Goal: Task Accomplishment & Management: Manage account settings

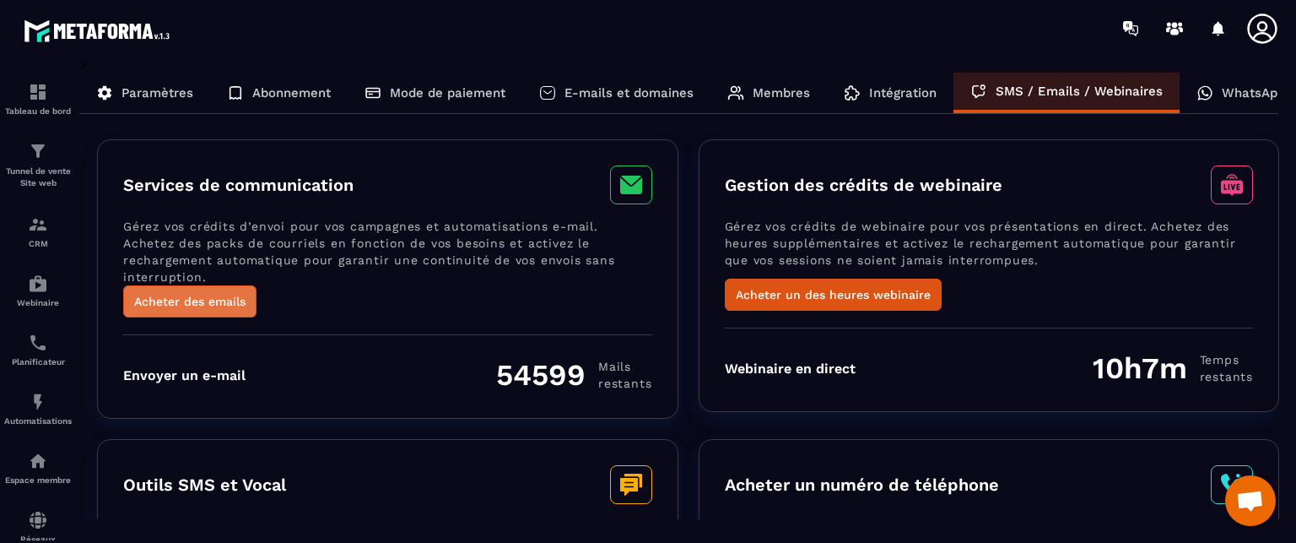
click at [230, 290] on button "Acheter des emails" at bounding box center [189, 301] width 133 height 32
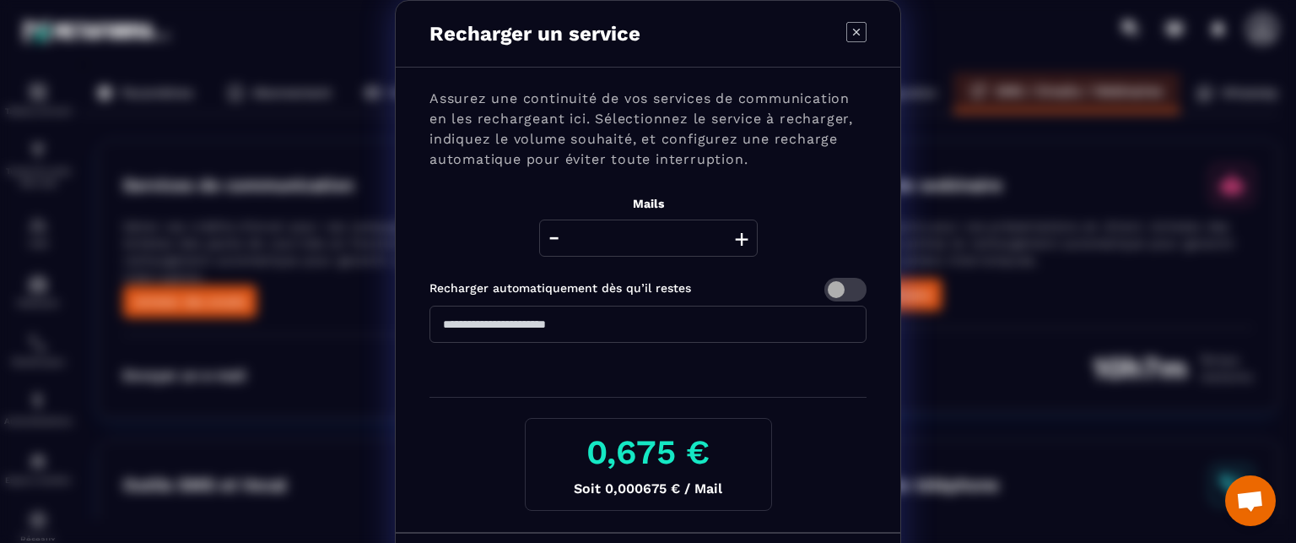
scroll to position [74, 0]
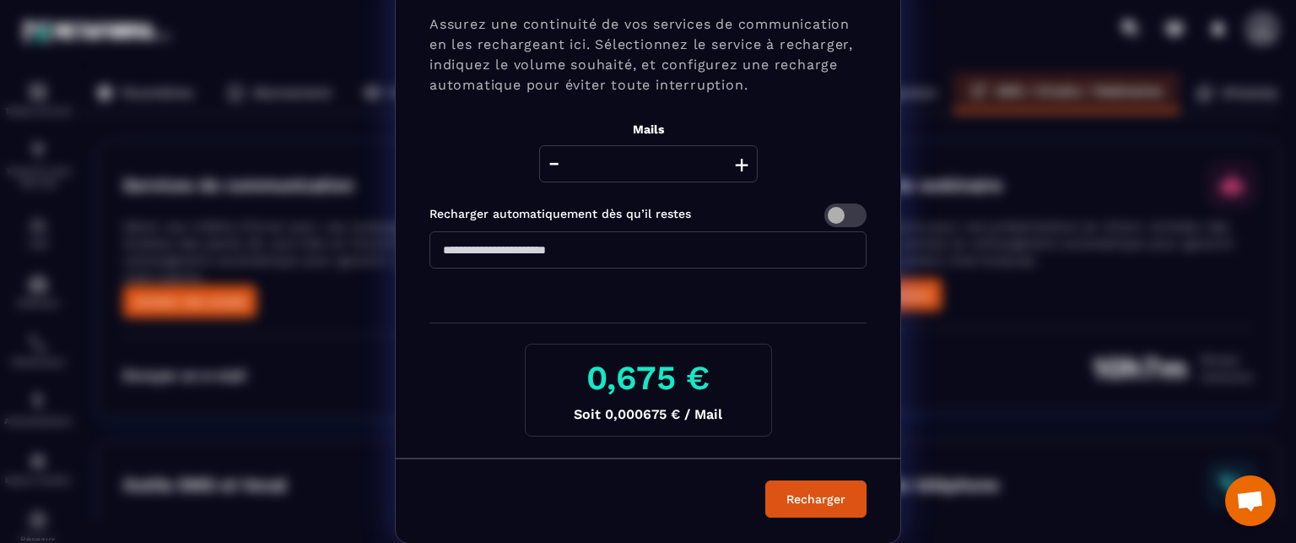
click at [287, 341] on div "Recharger un service Assurez une continuité de vos services de communication en…" at bounding box center [648, 235] width 1296 height 618
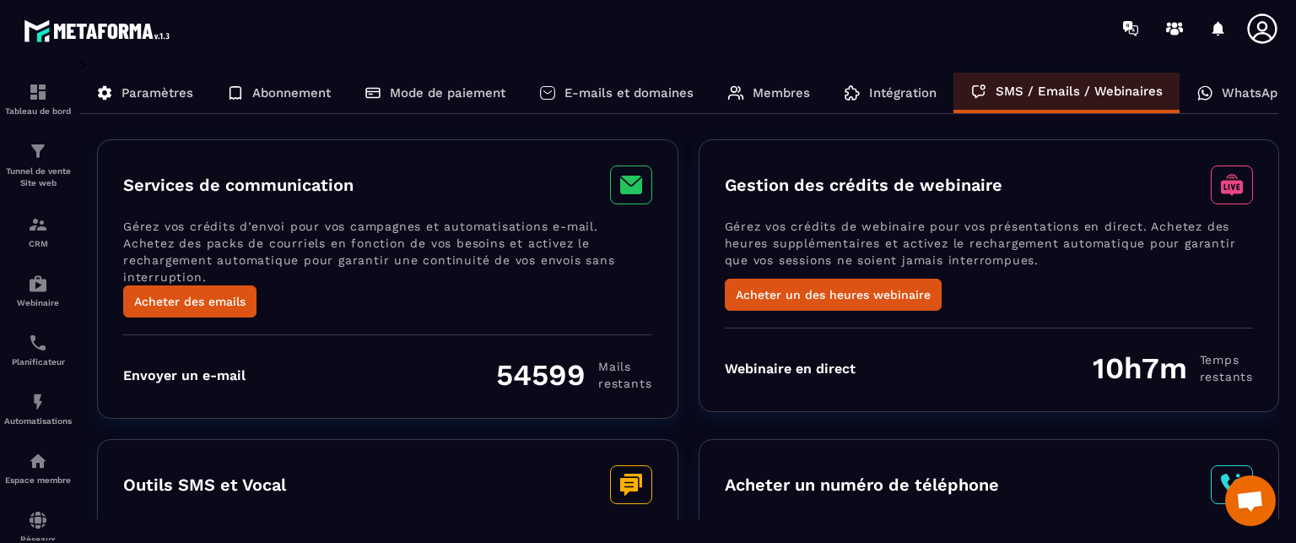
click at [1265, 25] on icon at bounding box center [1263, 29] width 34 height 34
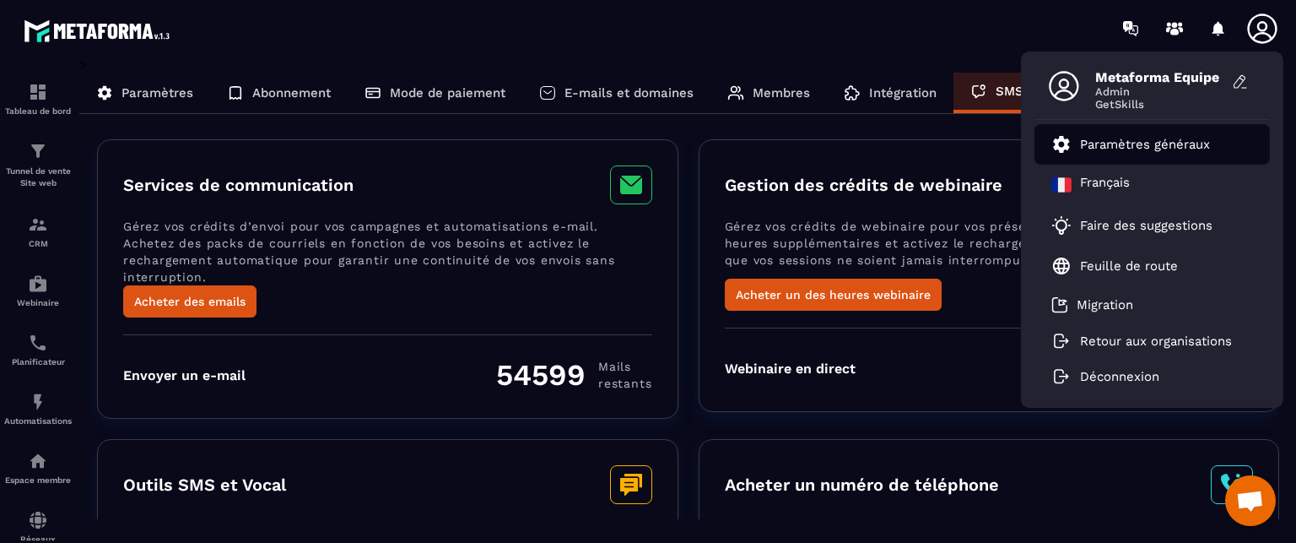
click at [1142, 149] on p "Paramètres généraux" at bounding box center [1145, 144] width 130 height 15
click at [1154, 139] on p "Paramètres généraux" at bounding box center [1145, 144] width 130 height 15
click at [574, 176] on div "Services de communication" at bounding box center [387, 184] width 529 height 39
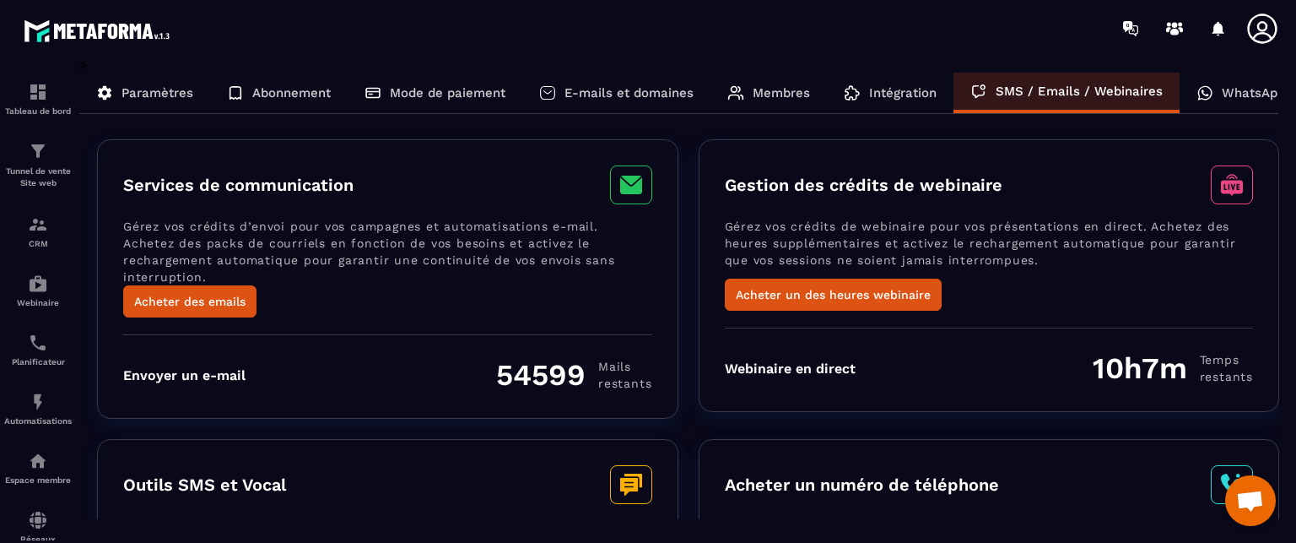
click at [1023, 106] on div "SMS / Emails / Webinaires" at bounding box center [1067, 93] width 226 height 41
click at [604, 375] on span "restants" at bounding box center [624, 383] width 53 height 17
click at [781, 104] on div "Membres" at bounding box center [769, 93] width 116 height 41
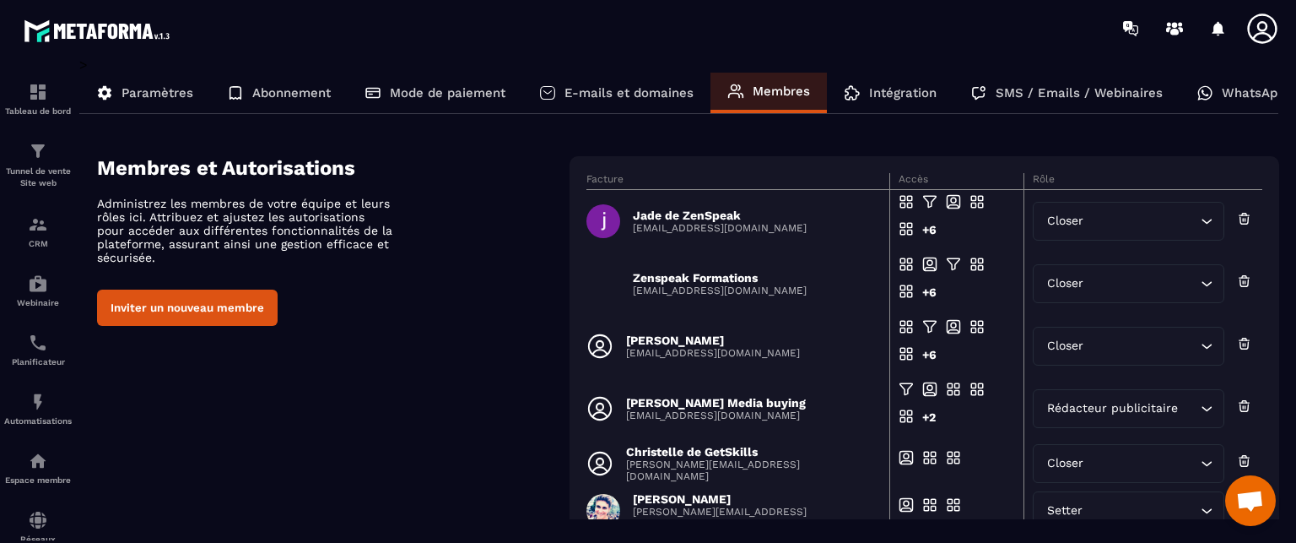
click at [662, 95] on p "E-mails et domaines" at bounding box center [629, 92] width 129 height 15
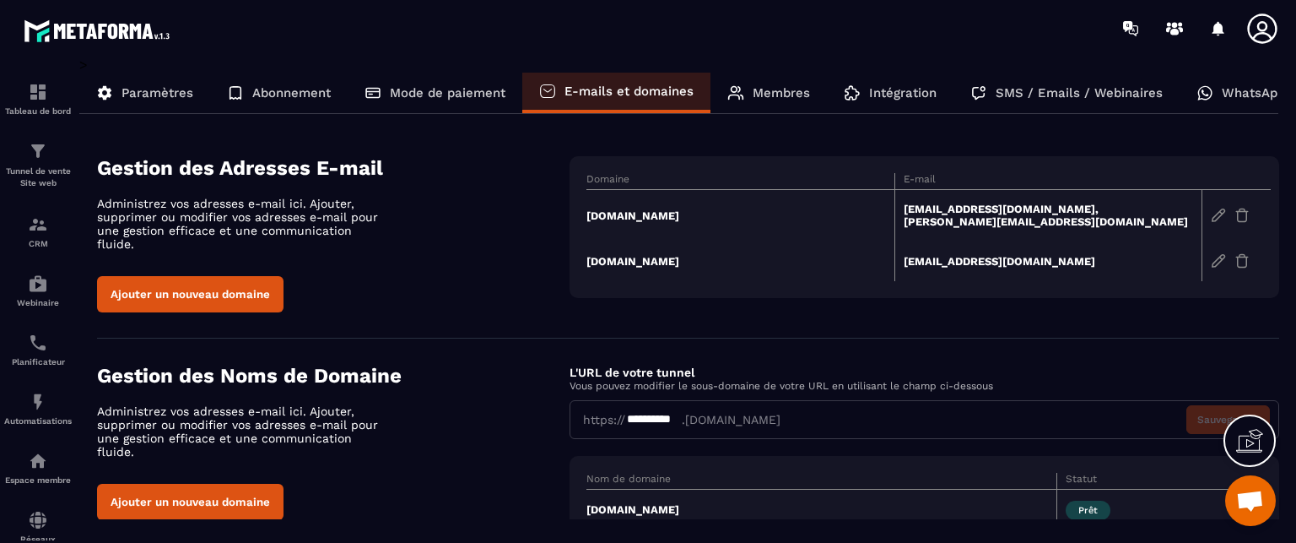
click at [846, 343] on section "**********" at bounding box center [688, 474] width 1182 height 273
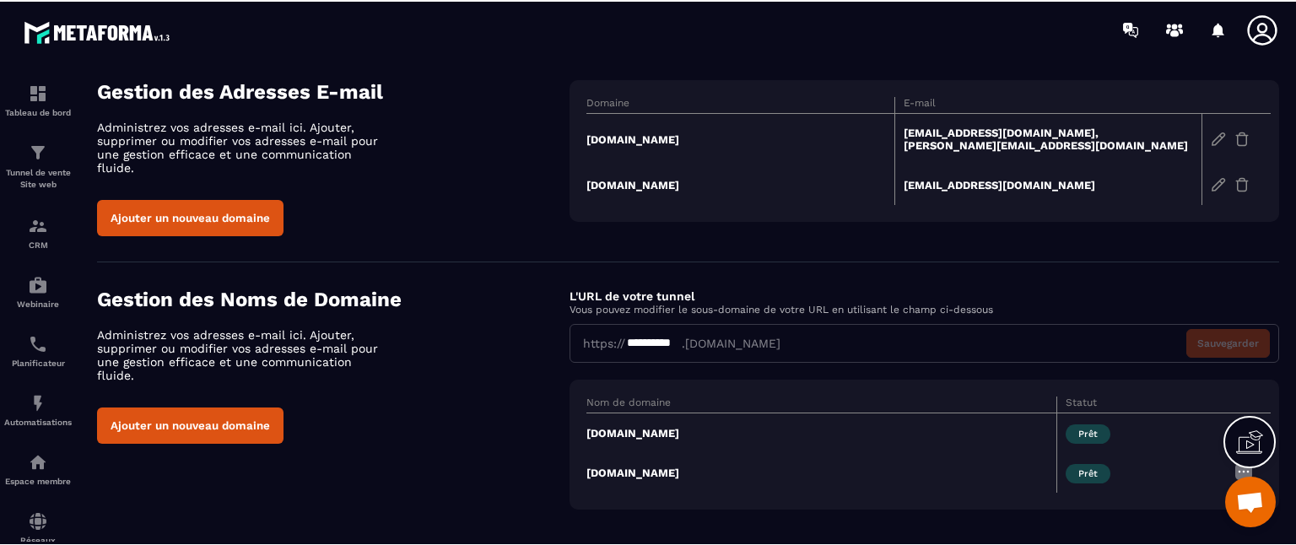
scroll to position [78, 0]
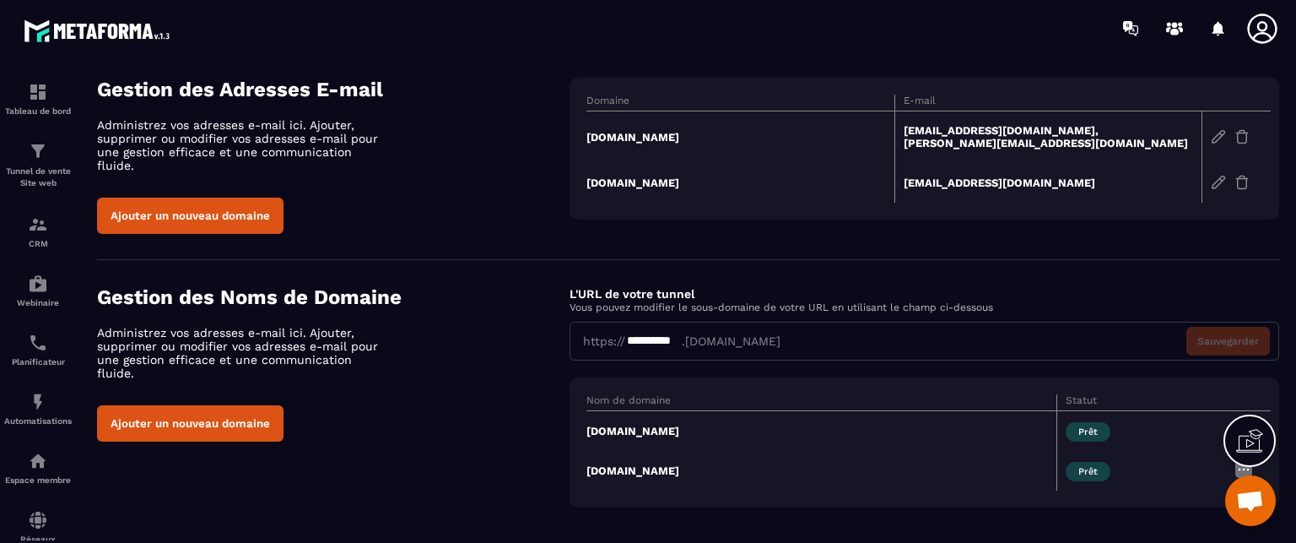
click at [888, 260] on section "**********" at bounding box center [688, 396] width 1182 height 273
click at [880, 50] on div at bounding box center [747, 28] width 1098 height 57
click at [684, 136] on td "[DOMAIN_NAME]" at bounding box center [741, 136] width 308 height 51
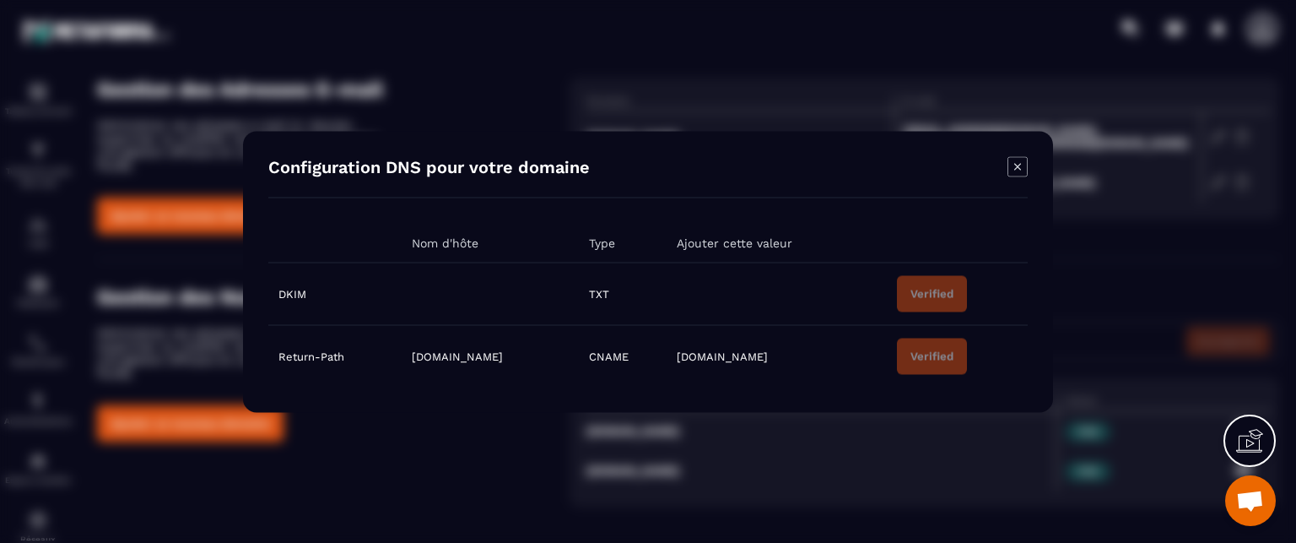
click at [1009, 171] on icon "Modal window" at bounding box center [1018, 166] width 20 height 20
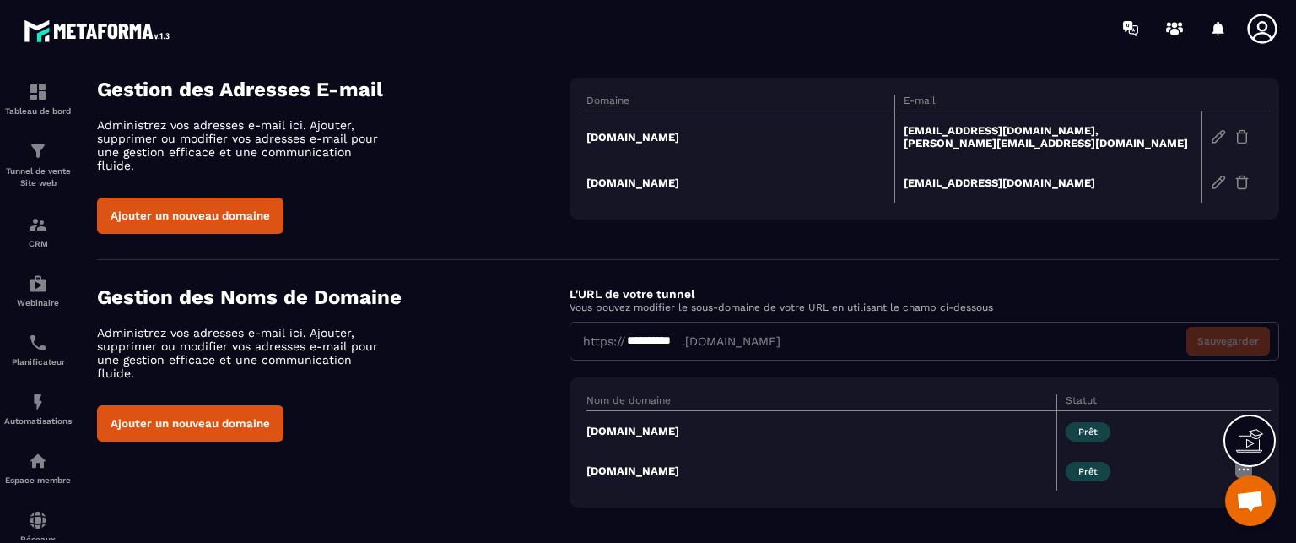
click at [655, 130] on td "[DOMAIN_NAME]" at bounding box center [741, 136] width 308 height 51
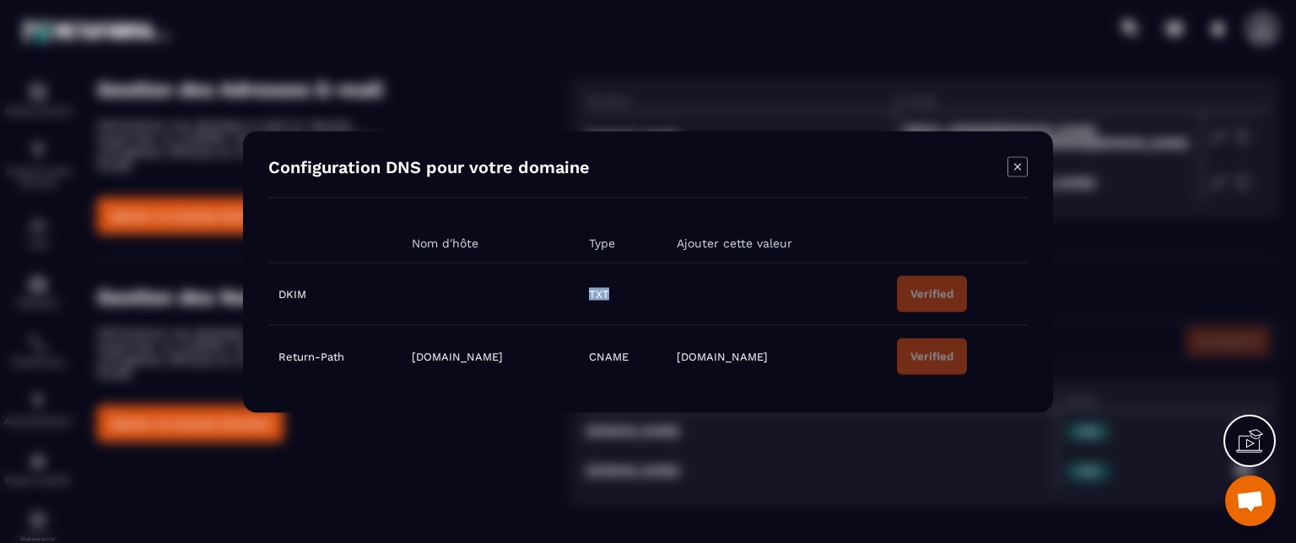
drag, startPoint x: 686, startPoint y: 289, endPoint x: 708, endPoint y: 293, distance: 22.2
click at [667, 293] on td "TXT" at bounding box center [623, 293] width 88 height 62
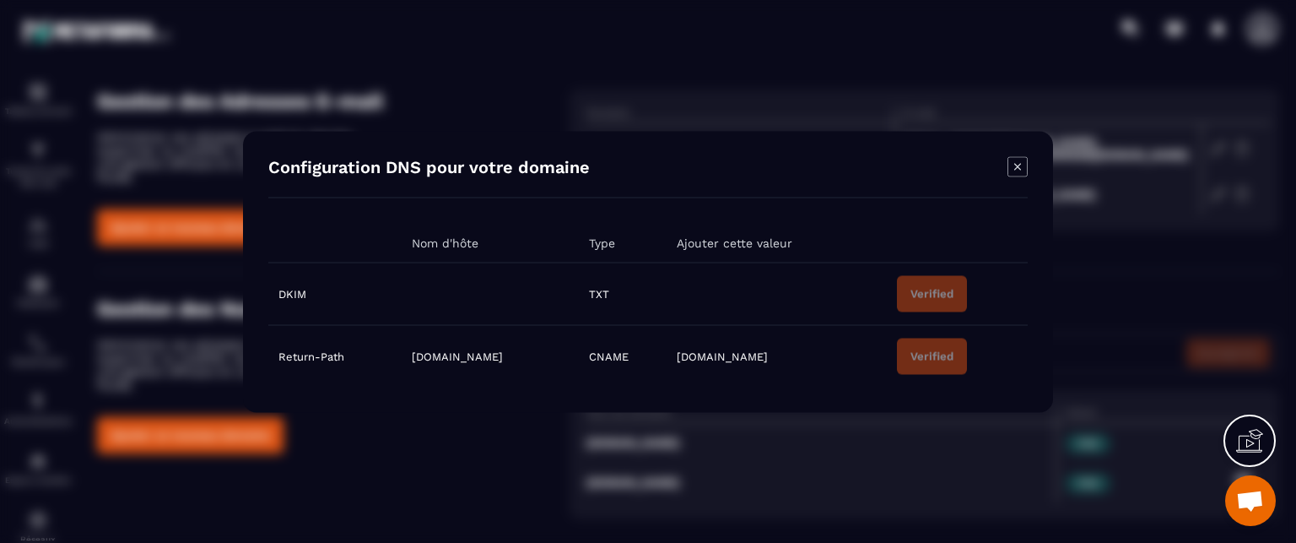
click at [1019, 165] on icon "Modal window" at bounding box center [1018, 166] width 20 height 20
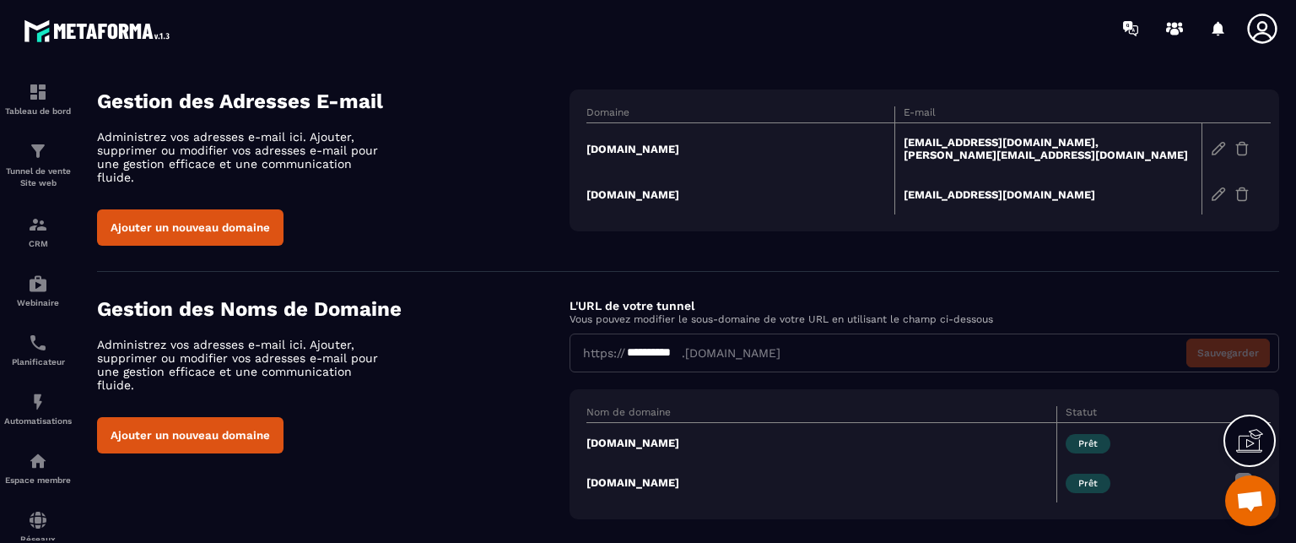
click at [601, 150] on td "[DOMAIN_NAME]" at bounding box center [741, 148] width 308 height 51
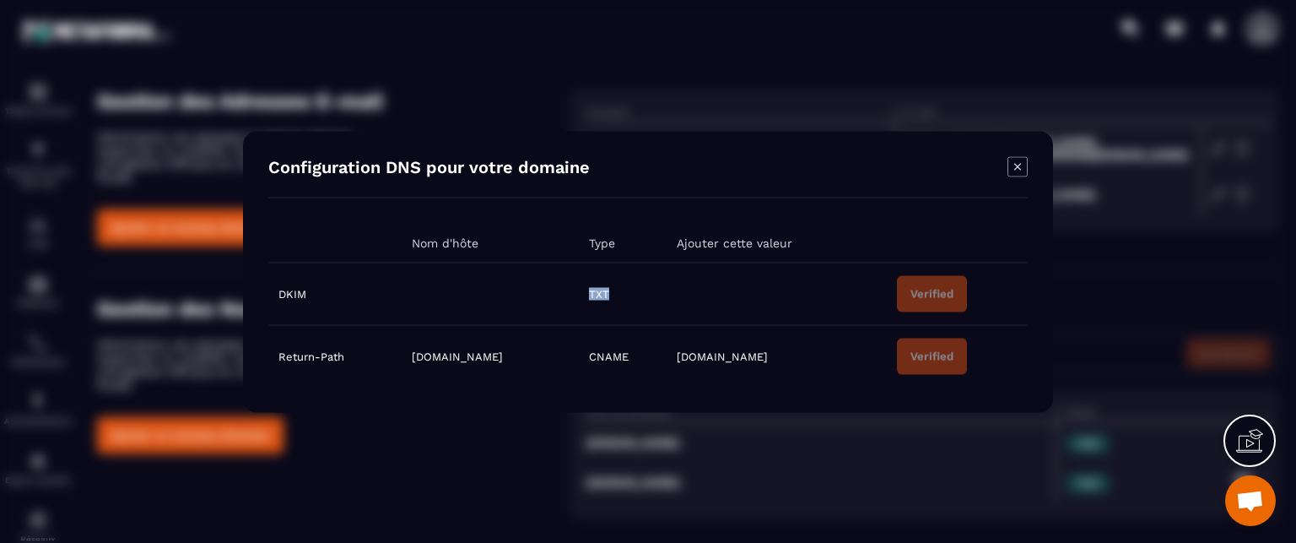
drag, startPoint x: 685, startPoint y: 293, endPoint x: 703, endPoint y: 294, distance: 17.7
click at [667, 294] on td "TXT" at bounding box center [623, 293] width 88 height 62
drag, startPoint x: 361, startPoint y: 287, endPoint x: 462, endPoint y: 289, distance: 101.3
click at [462, 289] on tr "DKIM TXT Verified" at bounding box center [648, 293] width 760 height 62
drag, startPoint x: 781, startPoint y: 287, endPoint x: 848, endPoint y: 290, distance: 66.8
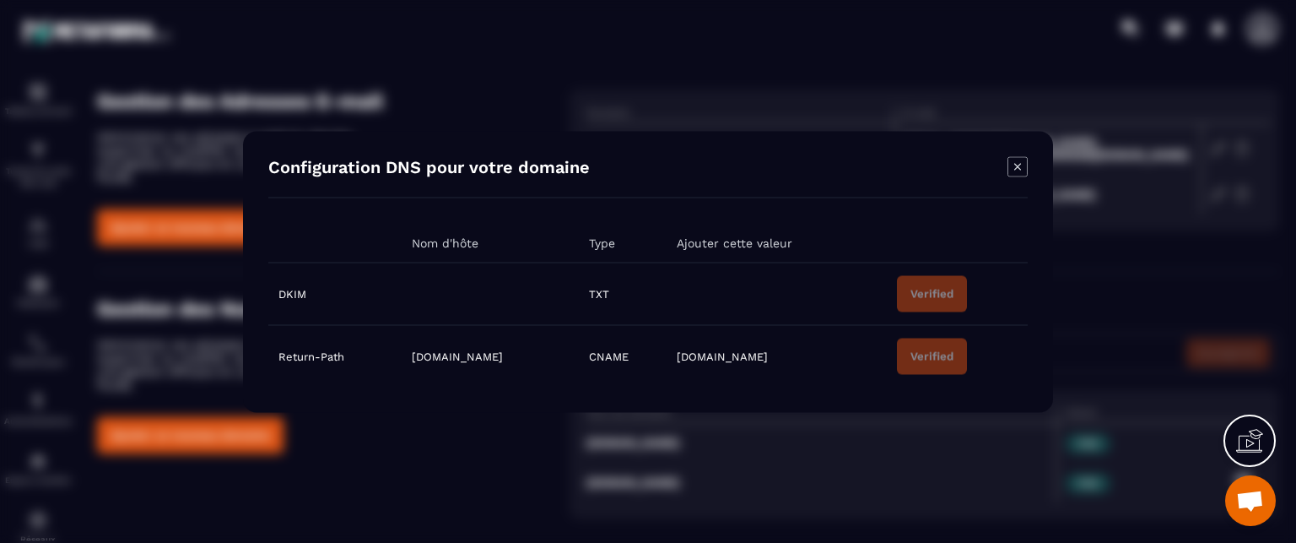
click at [848, 290] on td "Modal window" at bounding box center [777, 293] width 220 height 62
drag, startPoint x: 395, startPoint y: 289, endPoint x: 538, endPoint y: 287, distance: 143.5
click at [538, 287] on td "Modal window" at bounding box center [491, 293] width 178 height 62
drag, startPoint x: 739, startPoint y: 280, endPoint x: 890, endPoint y: 302, distance: 152.6
click at [890, 302] on tr "DKIM TXT Verified" at bounding box center [648, 293] width 760 height 62
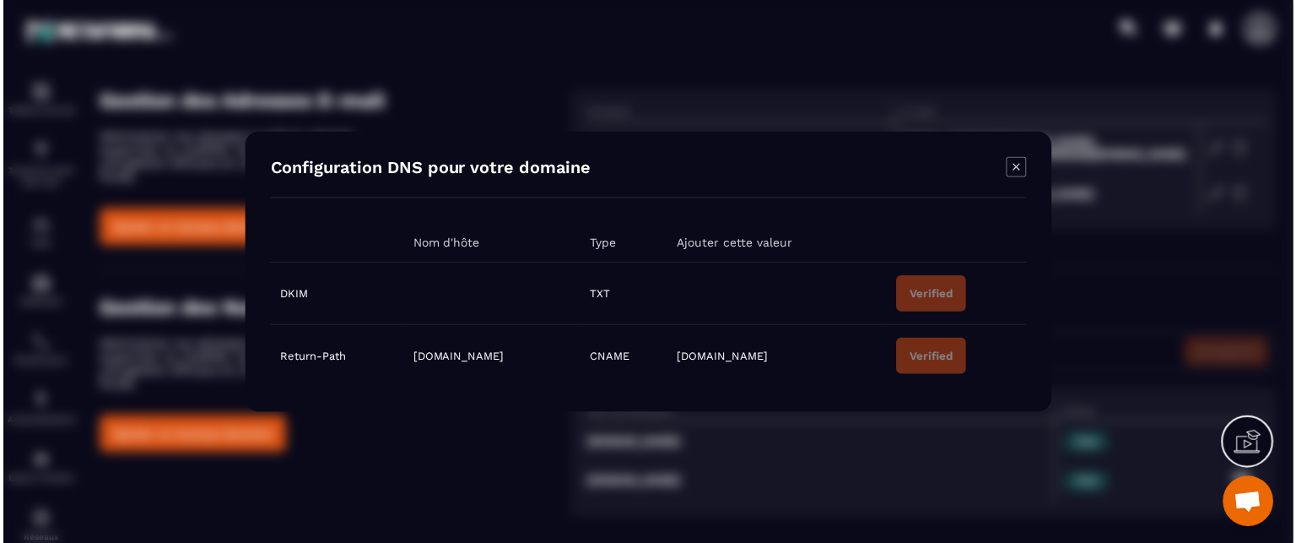
scroll to position [61, 0]
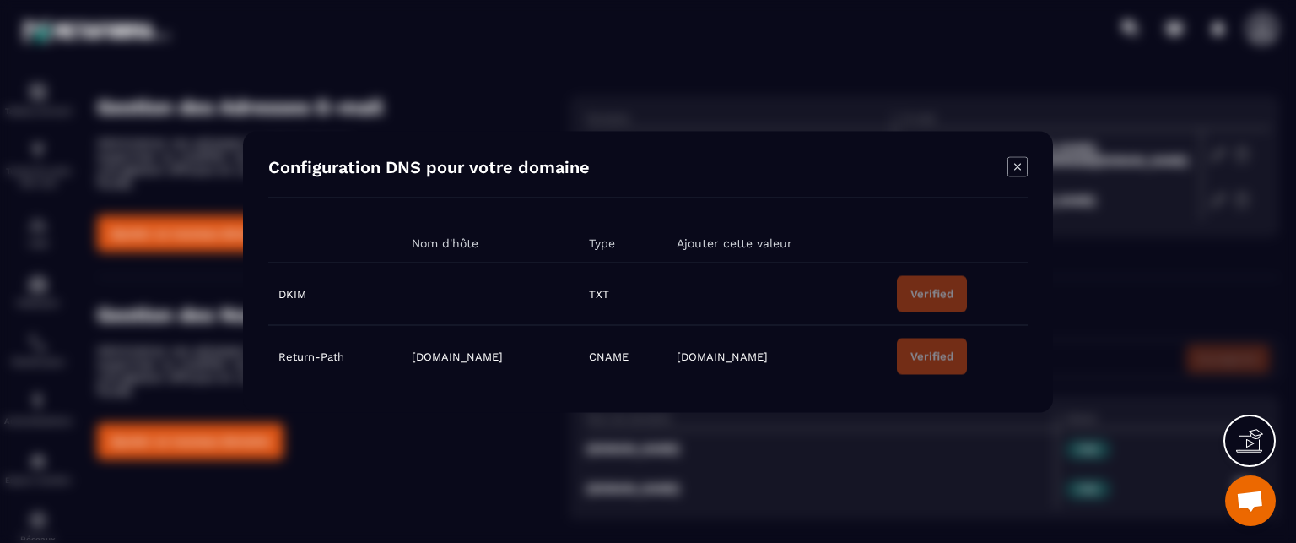
click at [1023, 166] on icon "Modal window" at bounding box center [1018, 166] width 20 height 20
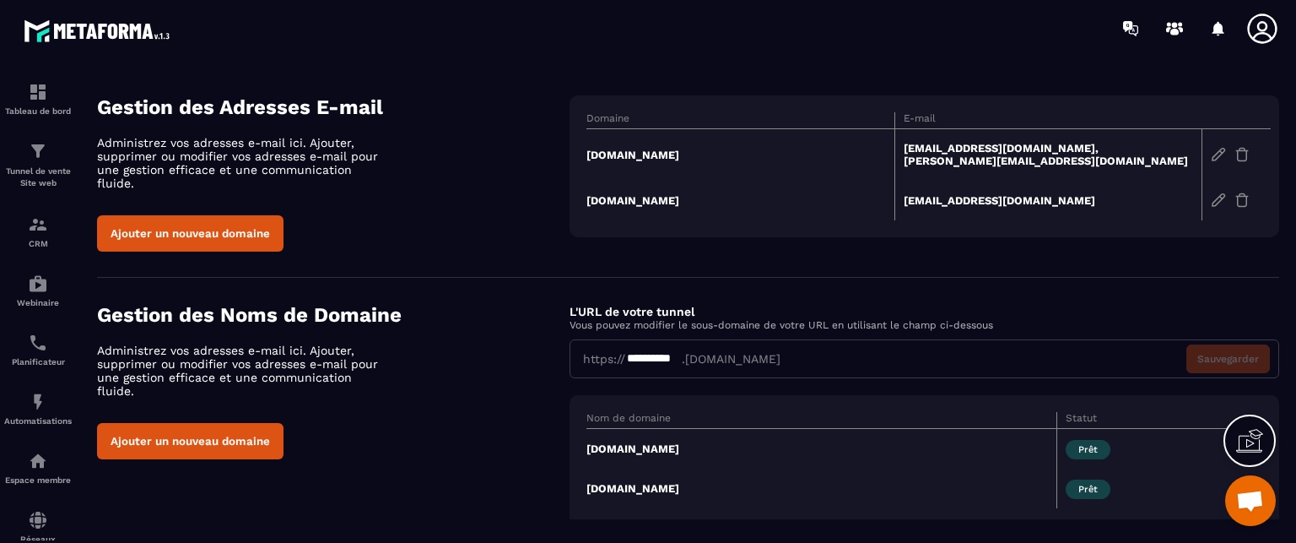
click at [634, 151] on td "[DOMAIN_NAME]" at bounding box center [741, 154] width 308 height 51
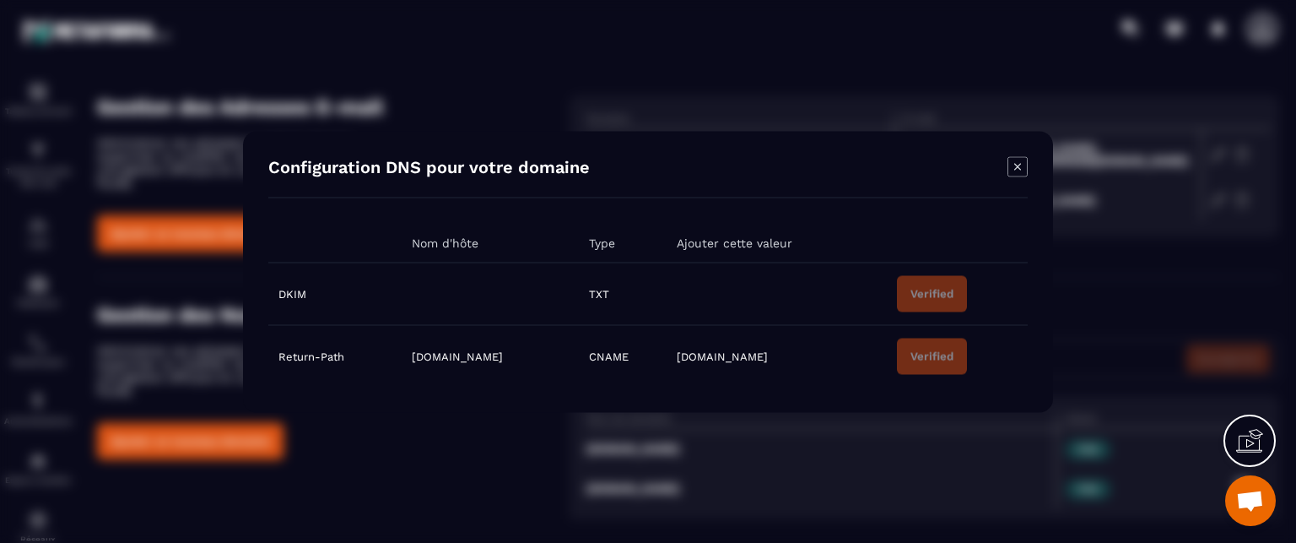
click at [430, 95] on div "Modal window" at bounding box center [648, 271] width 1296 height 543
click at [1008, 157] on icon "Modal window" at bounding box center [1018, 166] width 20 height 20
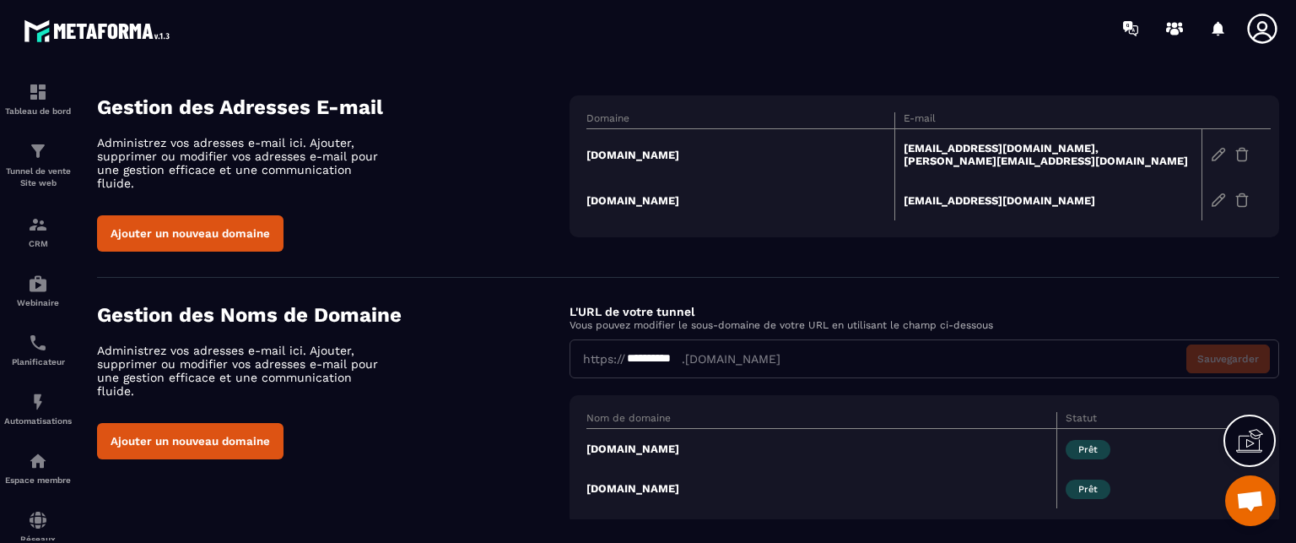
click at [526, 279] on section "**********" at bounding box center [688, 414] width 1182 height 273
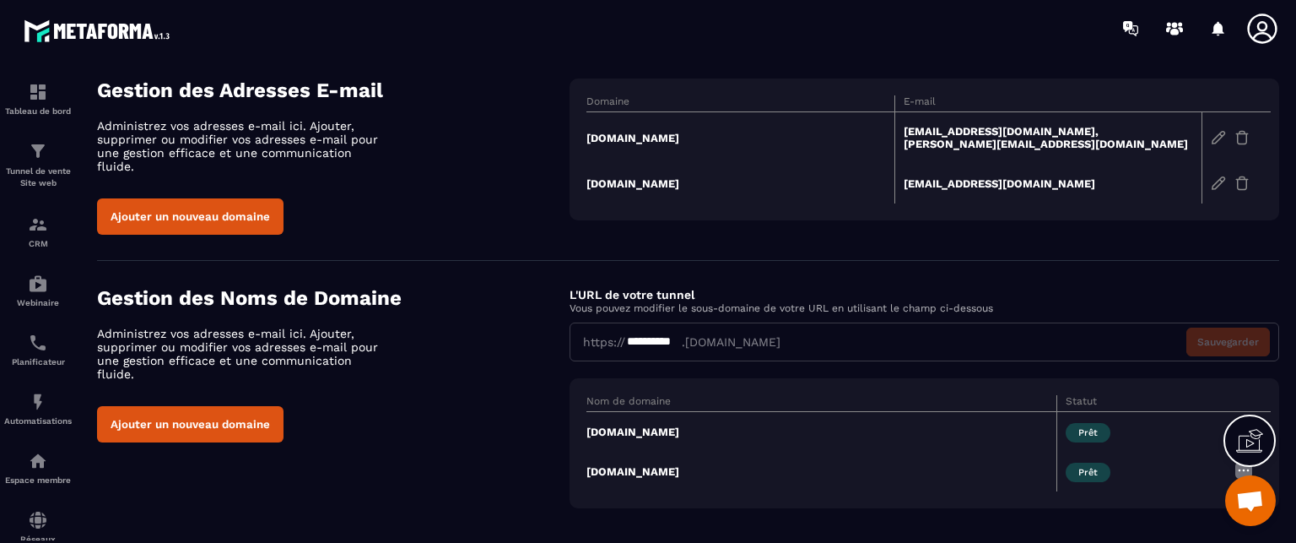
scroll to position [78, 0]
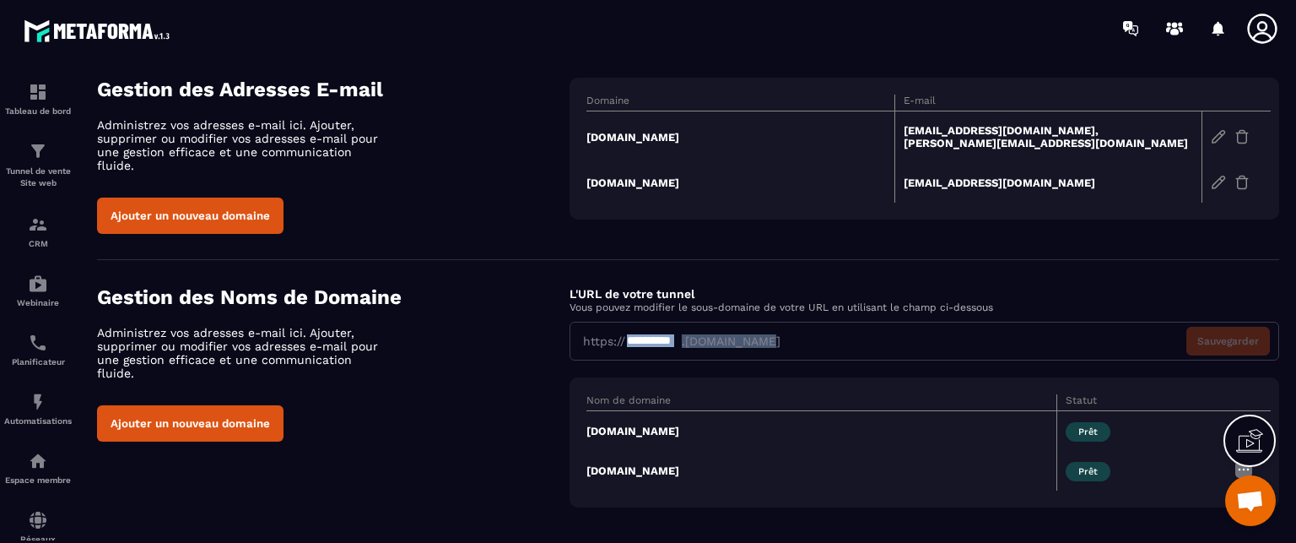
drag, startPoint x: 776, startPoint y: 325, endPoint x: 587, endPoint y: 321, distance: 189.9
click at [587, 322] on div "**********" at bounding box center [925, 341] width 710 height 39
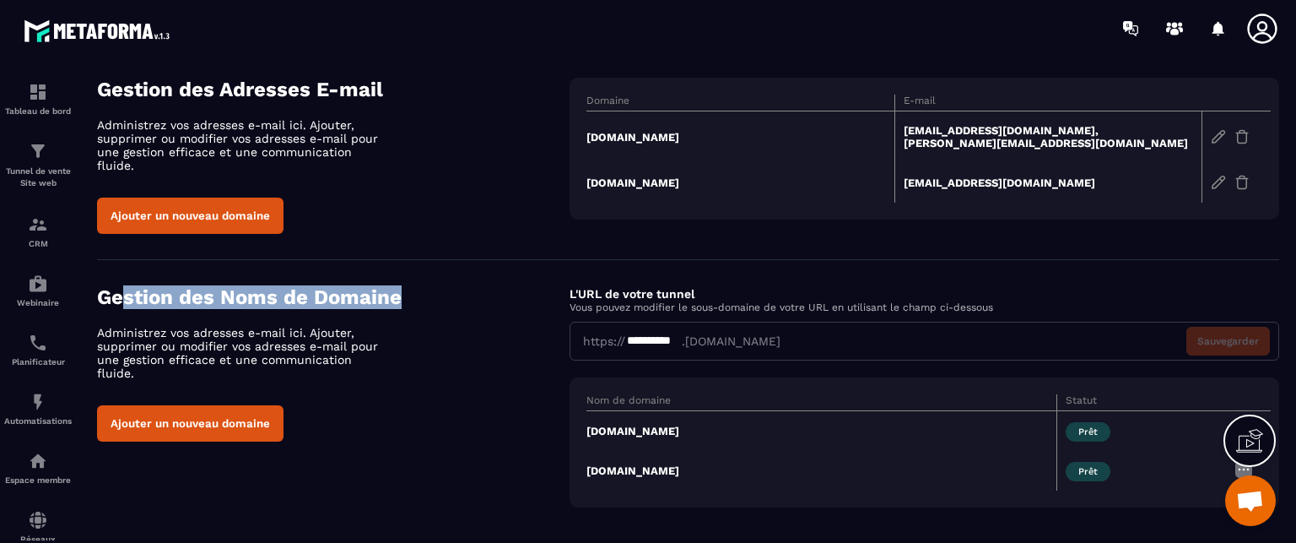
drag, startPoint x: 421, startPoint y: 293, endPoint x: 122, endPoint y: 275, distance: 300.1
click at [122, 285] on h4 "Gestion des Noms de Domaine" at bounding box center [333, 297] width 473 height 24
click at [477, 260] on section "**********" at bounding box center [688, 396] width 1182 height 273
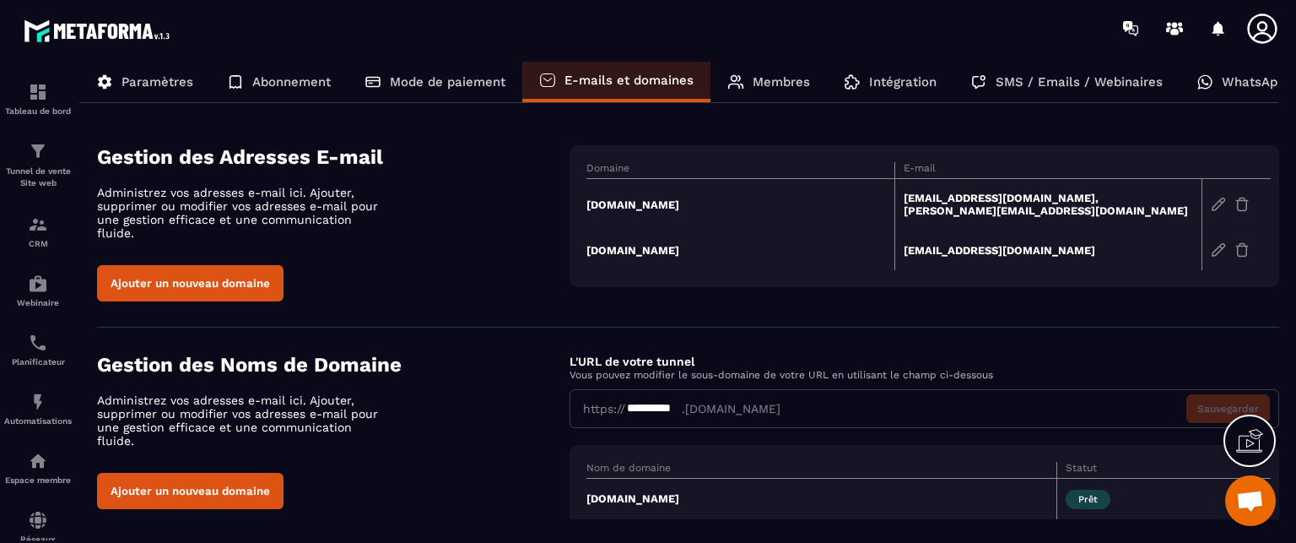
scroll to position [0, 0]
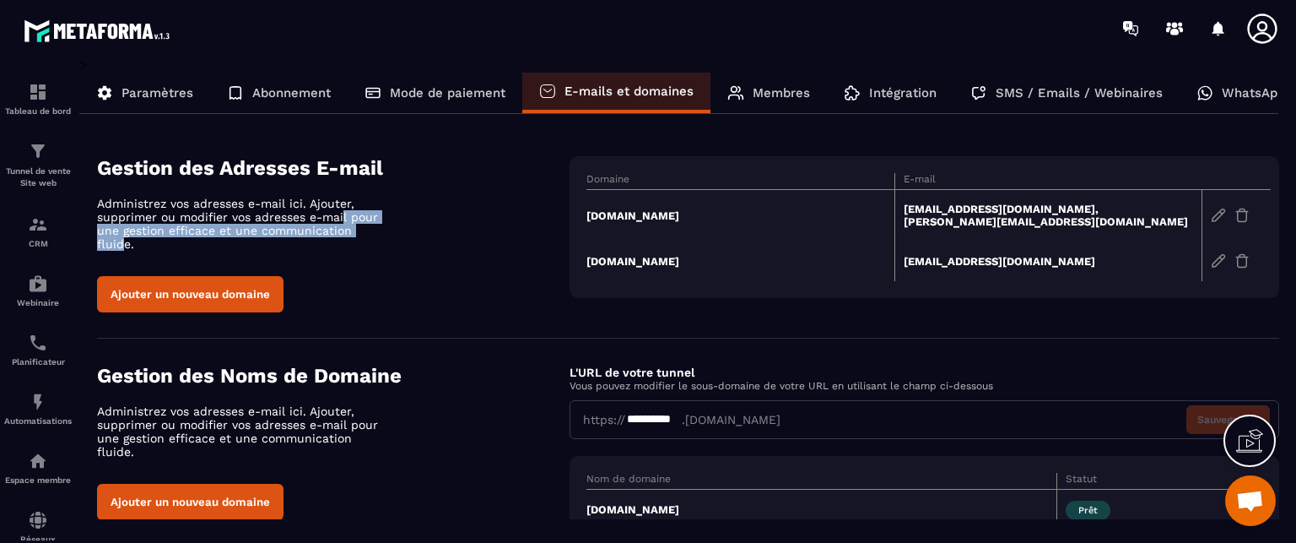
drag, startPoint x: 381, startPoint y: 225, endPoint x: 343, endPoint y: 221, distance: 37.4
click at [343, 221] on p "Administrez vos adresses e-mail ici. Ajouter, supprimer ou modifier vos adresse…" at bounding box center [244, 224] width 295 height 54
click at [534, 338] on section "**********" at bounding box center [688, 474] width 1182 height 273
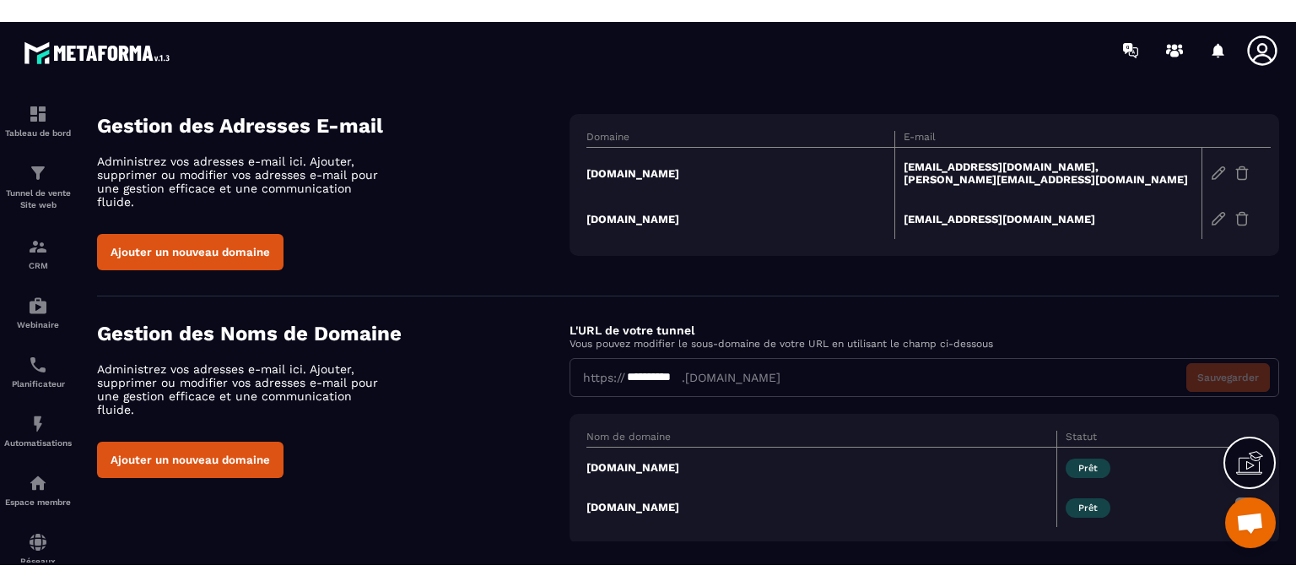
scroll to position [78, 0]
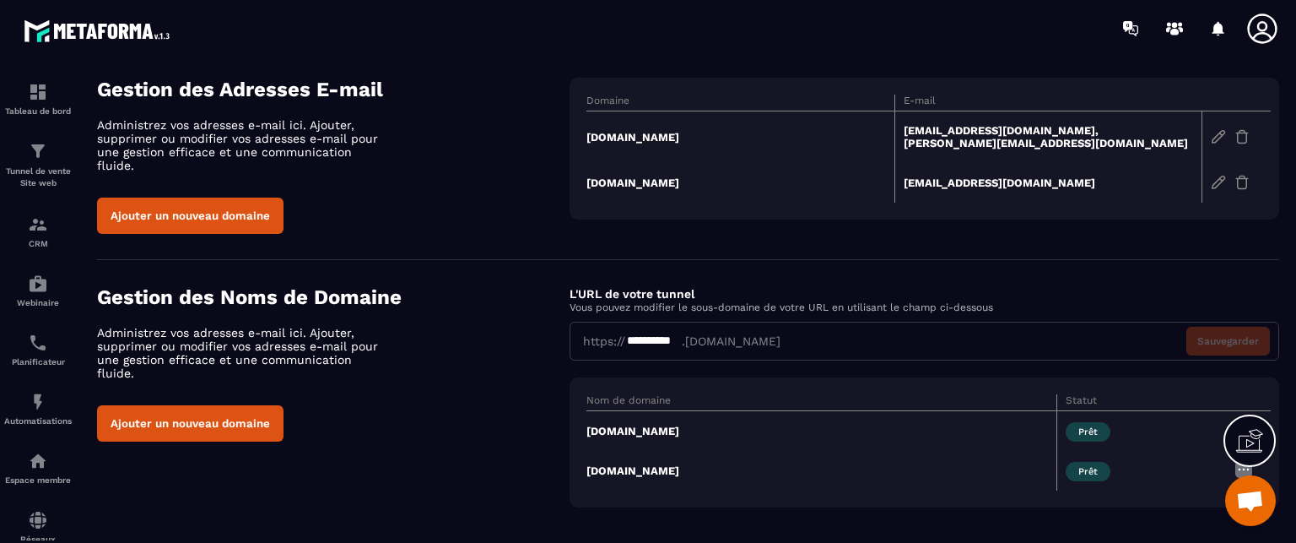
click at [609, 420] on td "[DOMAIN_NAME]" at bounding box center [822, 431] width 470 height 41
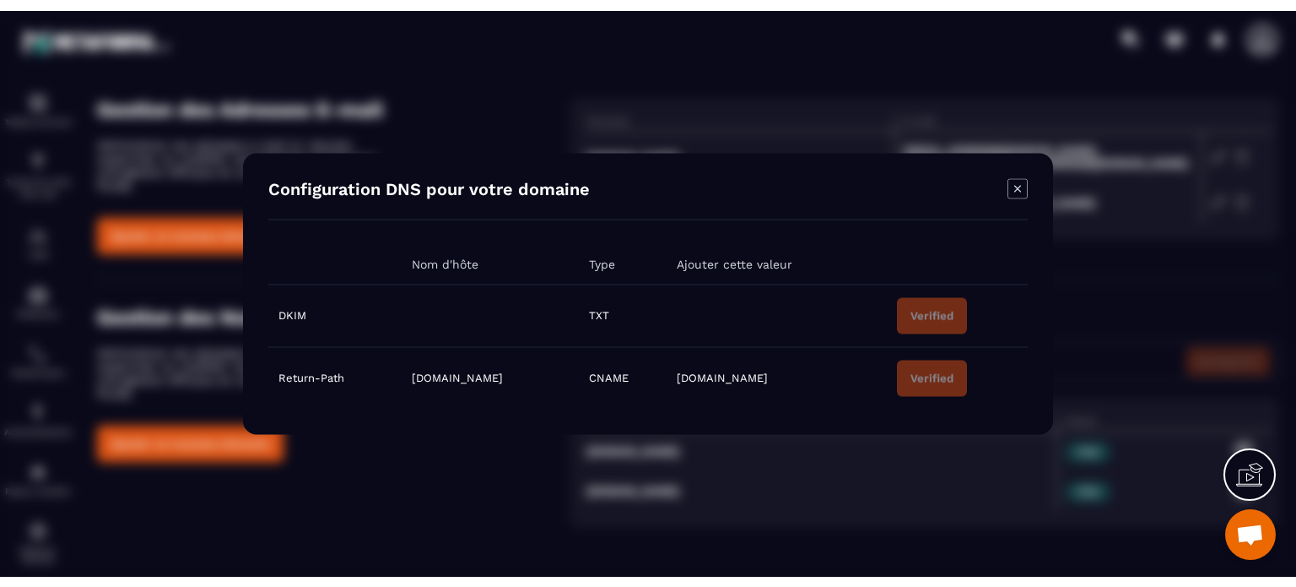
scroll to position [35, 0]
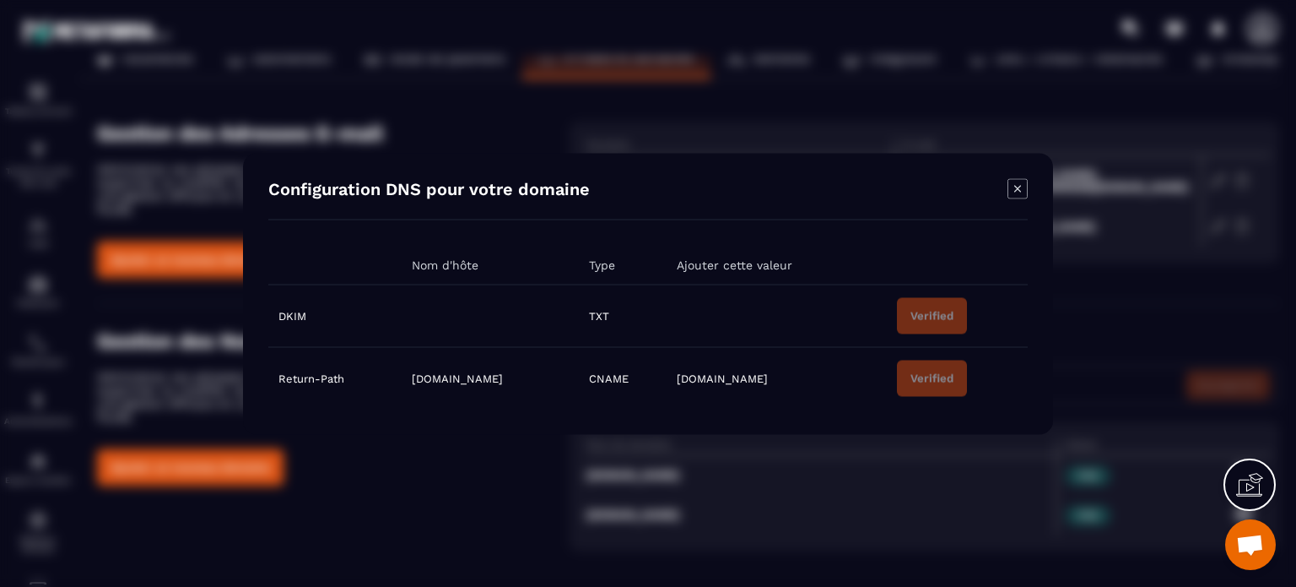
click at [1011, 187] on icon "Modal window" at bounding box center [1018, 188] width 20 height 20
